Goal: Find specific page/section: Find specific page/section

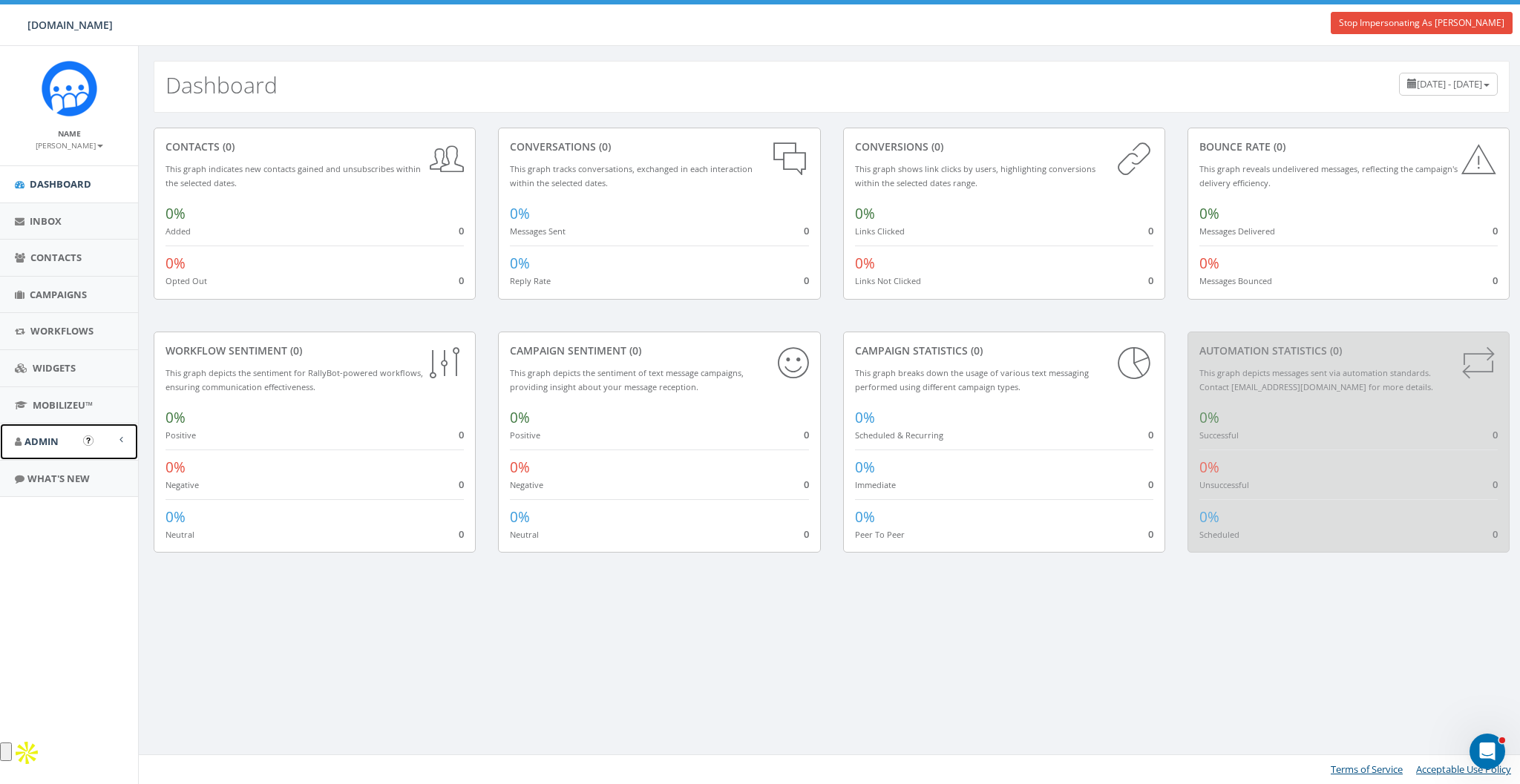
click at [43, 440] on span "Admin" at bounding box center [41, 441] width 34 height 14
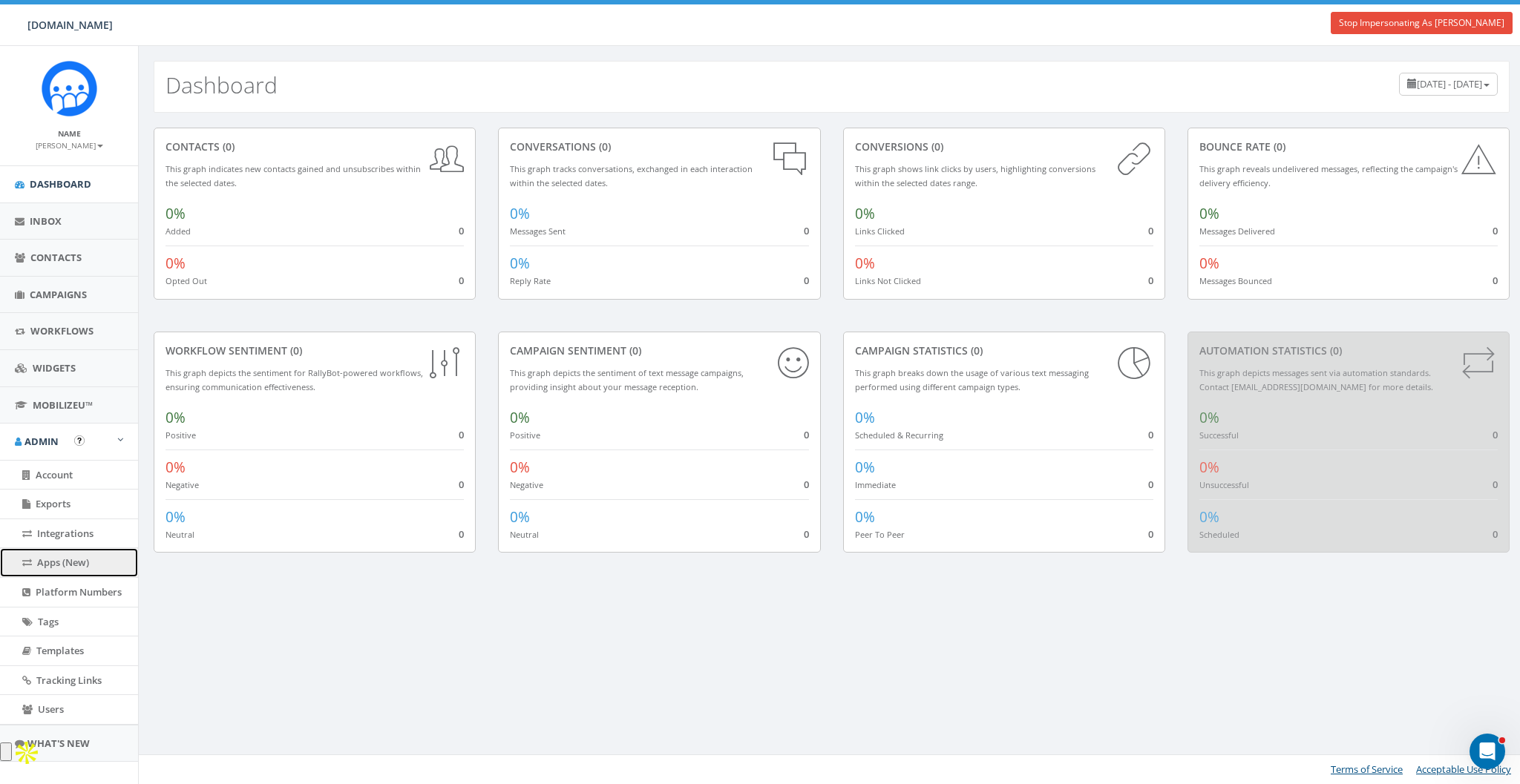
click at [52, 558] on span "Apps (New)" at bounding box center [63, 562] width 52 height 14
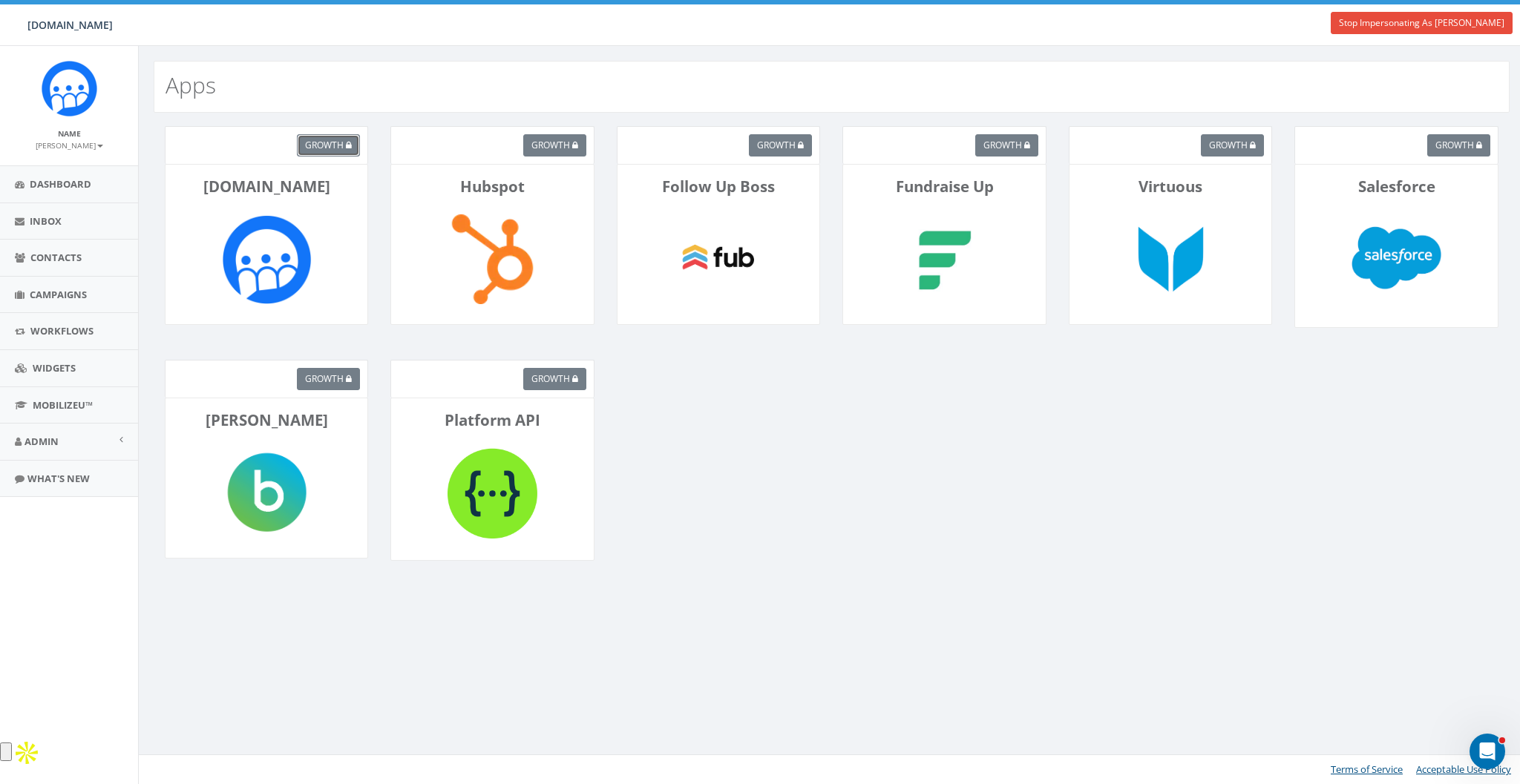
click at [326, 150] on button "growth" at bounding box center [328, 145] width 63 height 22
click at [1468, 30] on link "Stop Impersonating As [PERSON_NAME]" at bounding box center [1421, 23] width 181 height 22
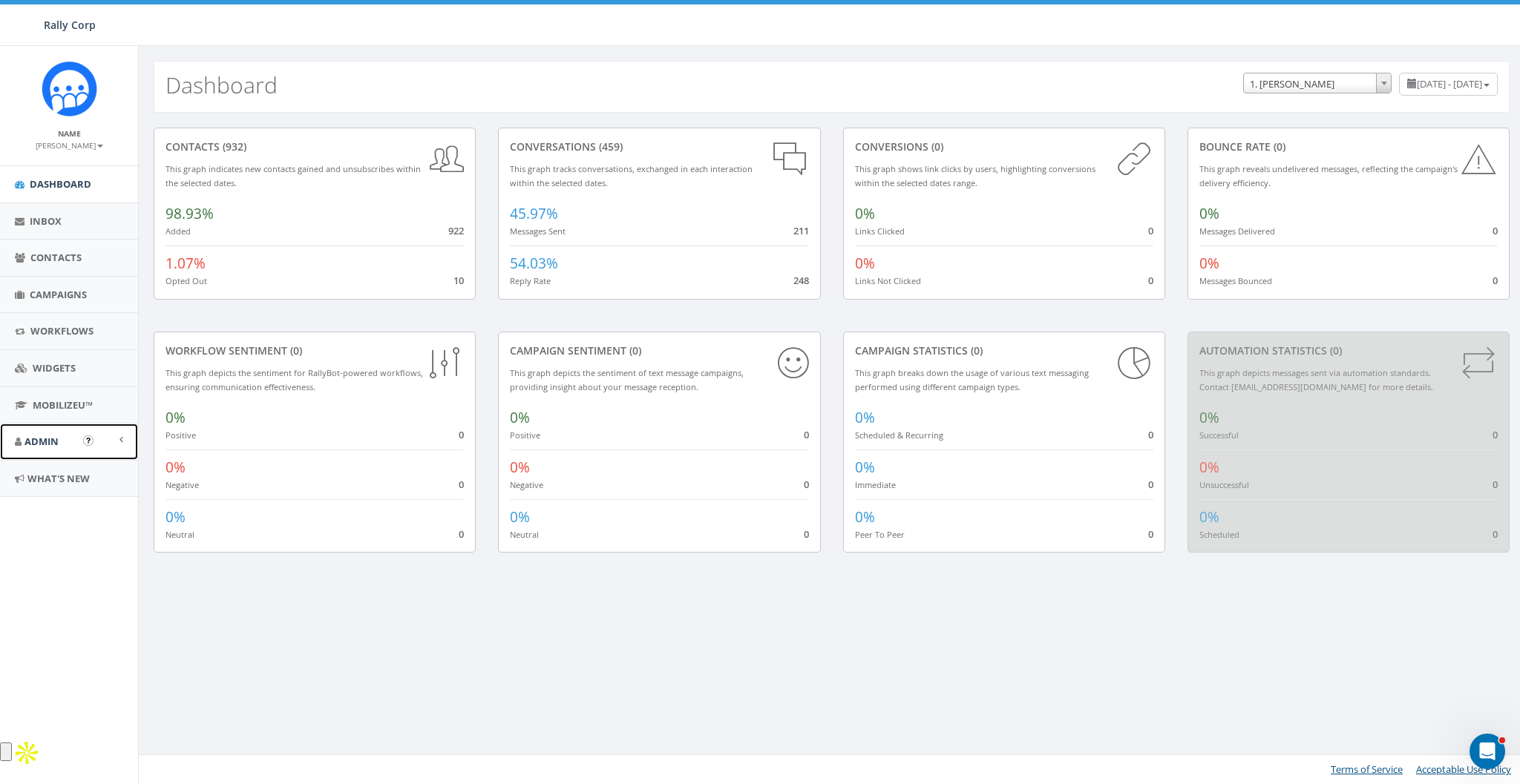
click at [49, 449] on link "Admin" at bounding box center [68, 442] width 138 height 36
